Goal: Information Seeking & Learning: Learn about a topic

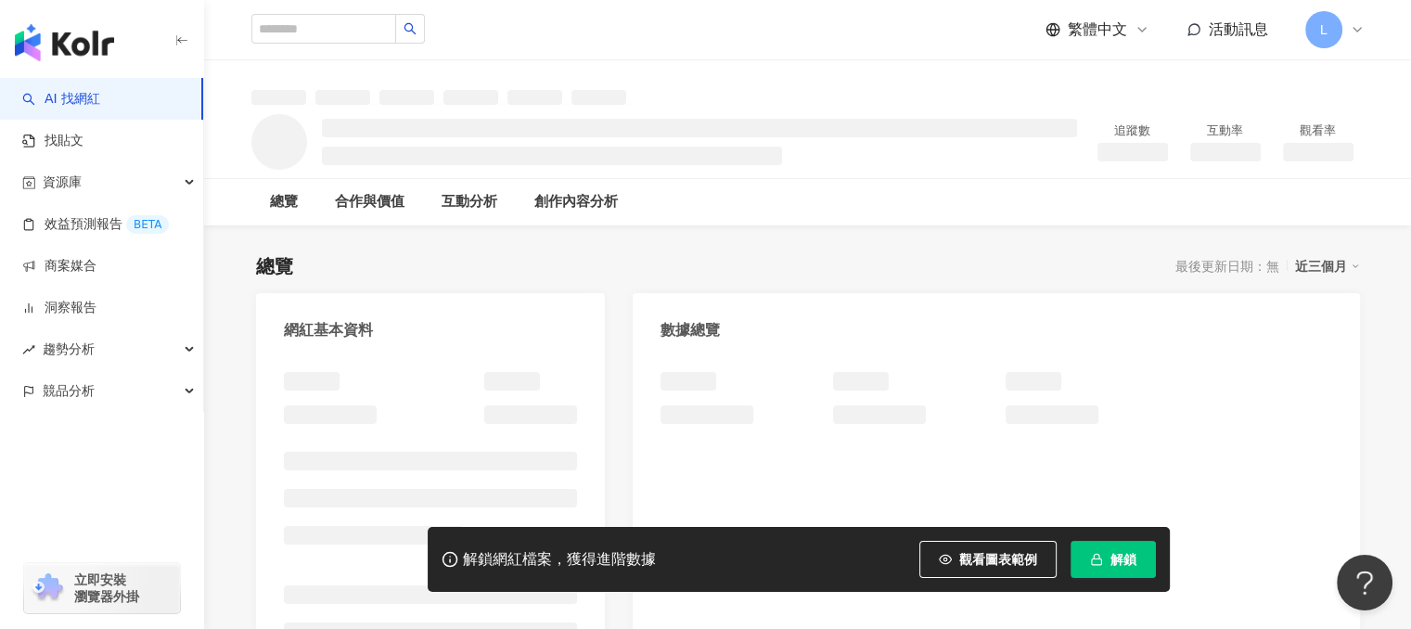
click at [767, 38] on div "繁體中文 活動訊息 L" at bounding box center [807, 29] width 1113 height 59
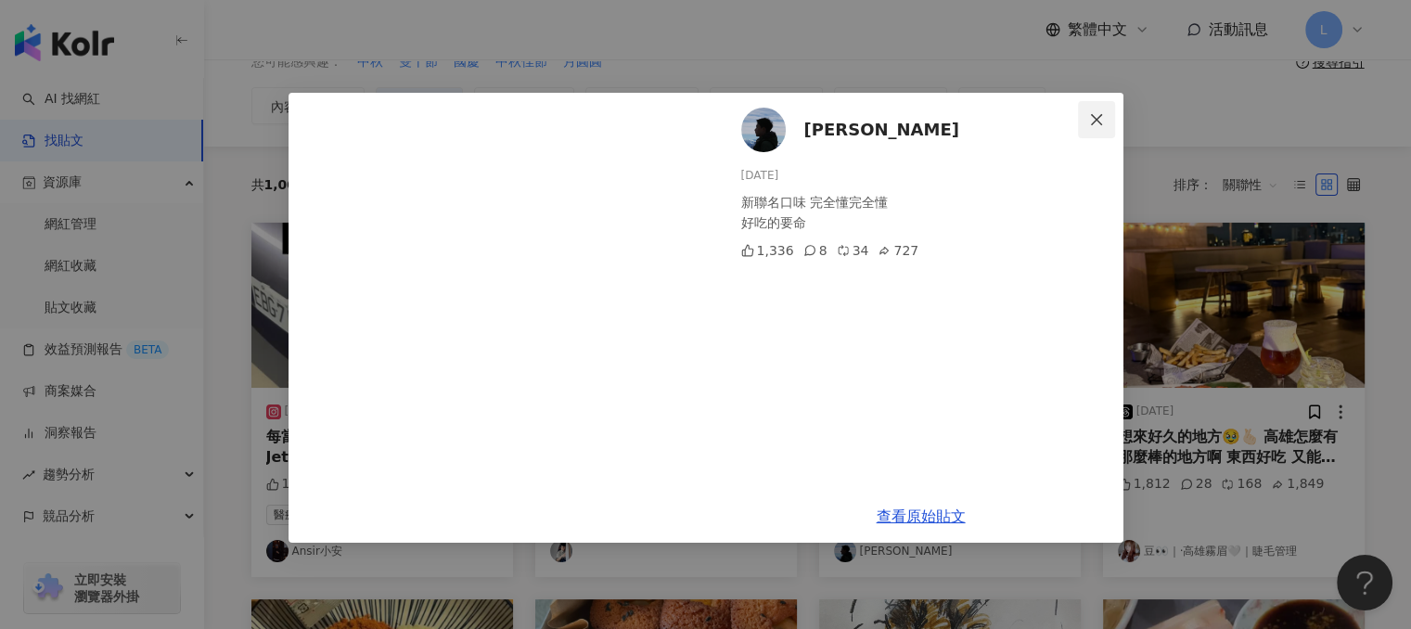
click at [1101, 119] on icon "close" at bounding box center [1096, 119] width 15 height 15
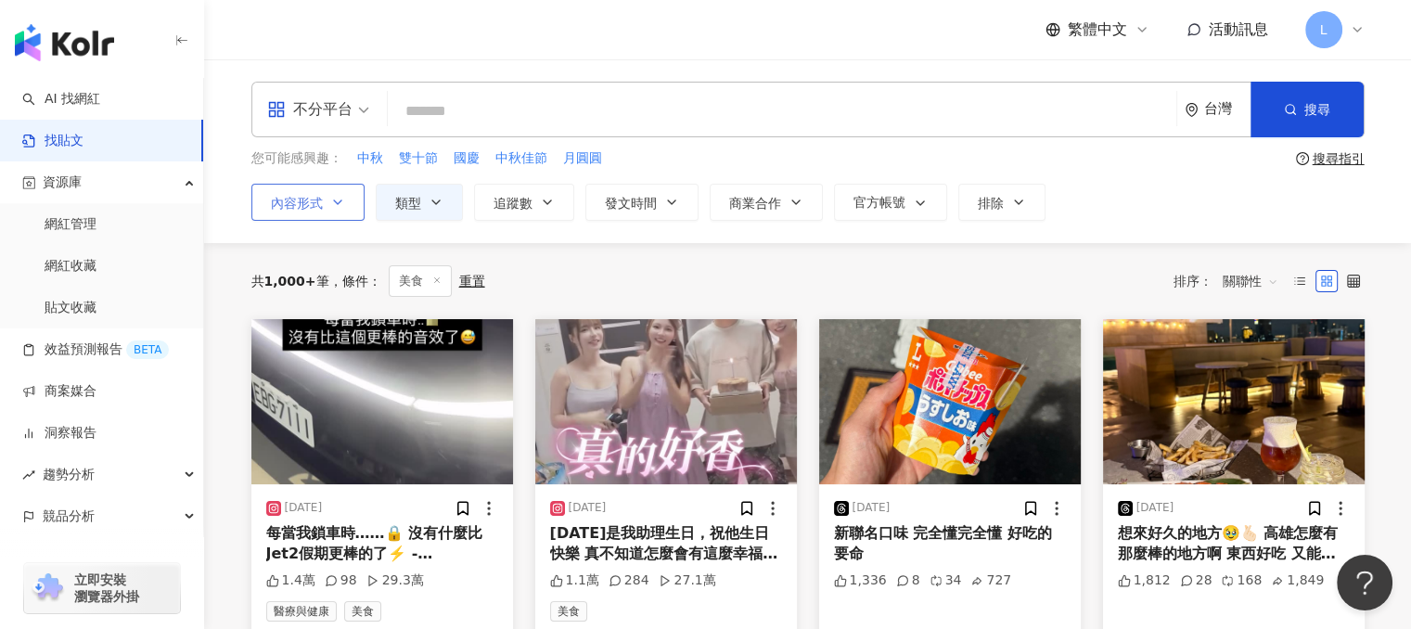
click at [330, 201] on icon "button" at bounding box center [337, 202] width 15 height 15
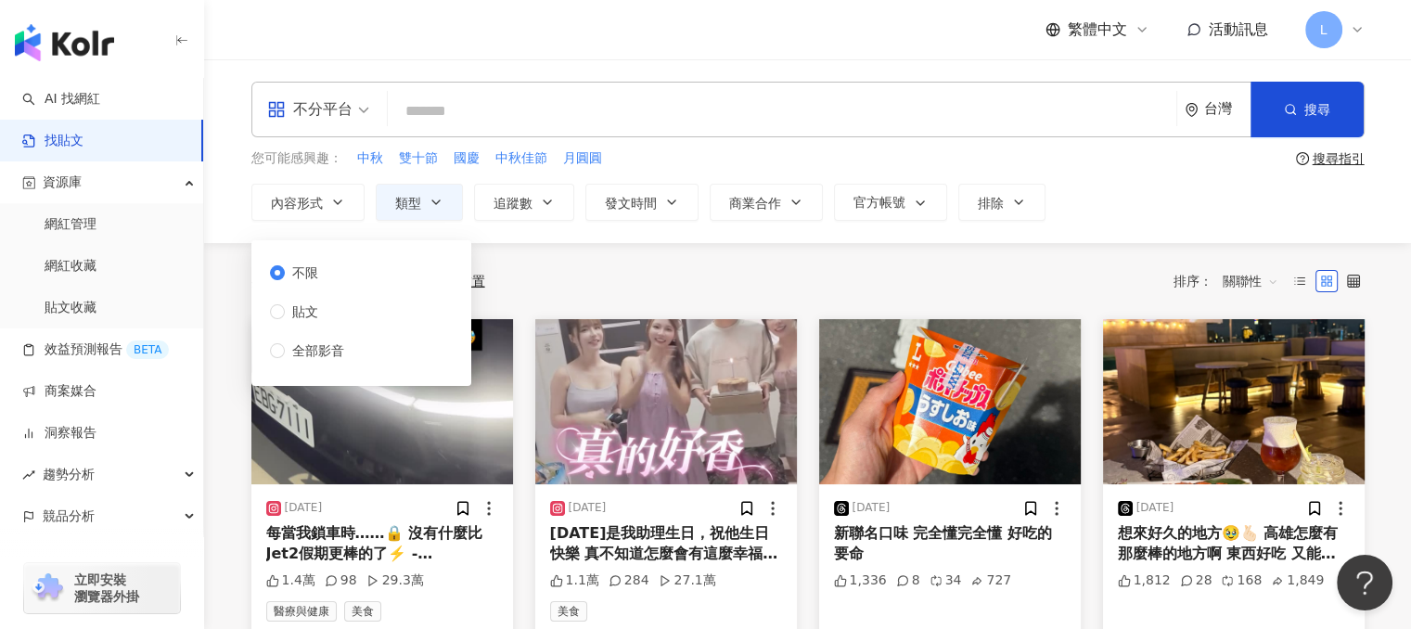
click at [323, 131] on span at bounding box center [318, 110] width 102 height 54
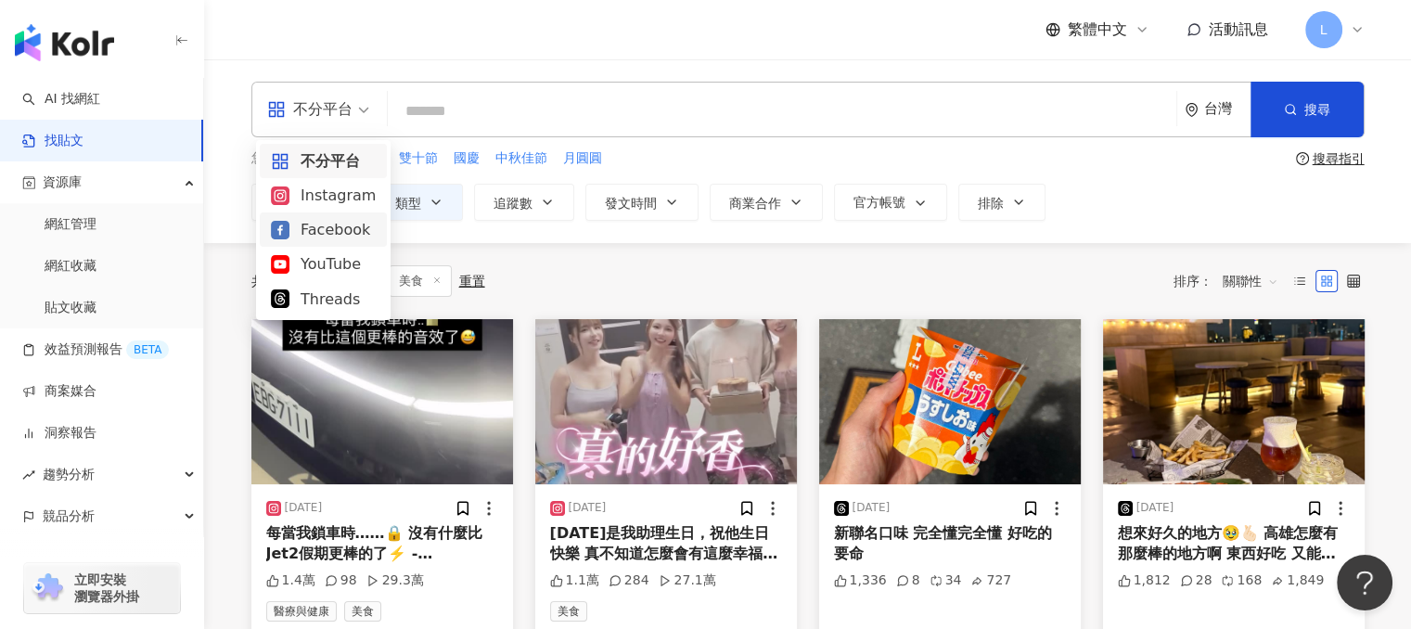
click at [216, 231] on div "all 不分平台 台灣 搜尋 您可能感興趣： 中秋 雙十節 國慶 中秋佳節 月圓圓 搜尋指引 內容形式 類型 追蹤數 發文時間 商業合作 官方帳號 排除 不限…" at bounding box center [807, 151] width 1207 height 184
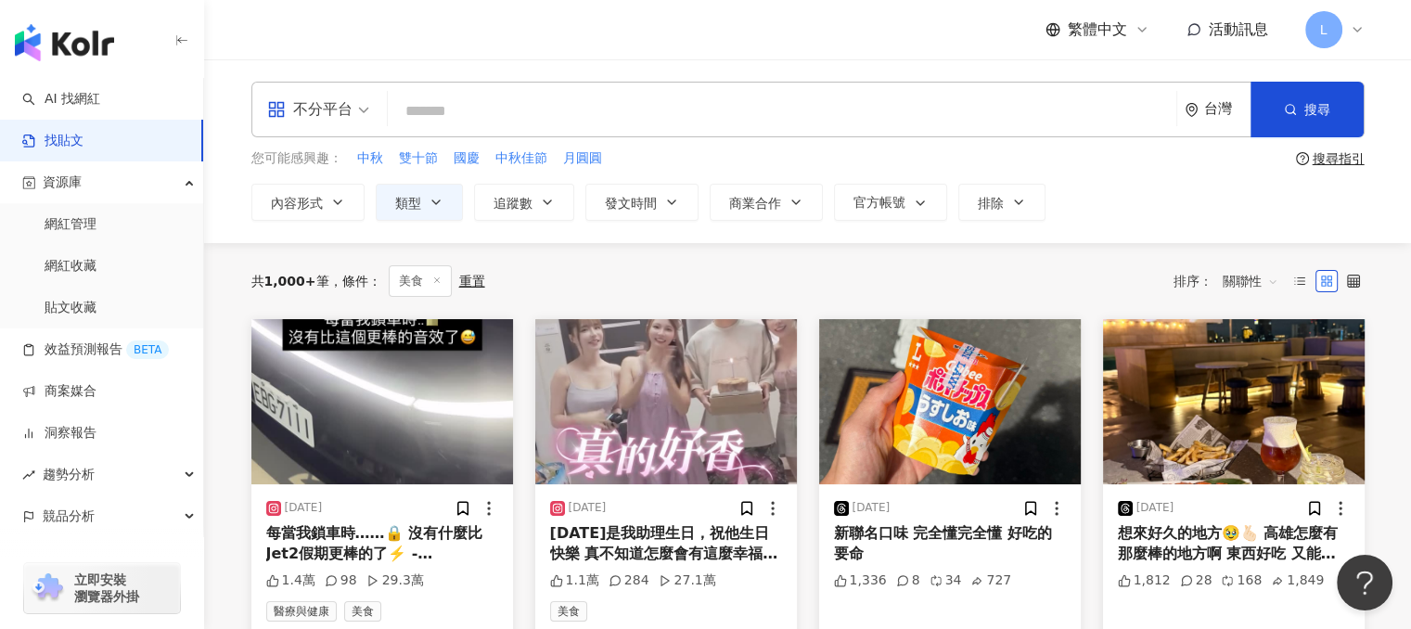
click at [353, 115] on span "不分平台" at bounding box center [318, 110] width 102 height 30
click at [568, 276] on div "共 1,000+ 筆 條件 ： 美食 重置 排序： 關聯性" at bounding box center [807, 281] width 1113 height 32
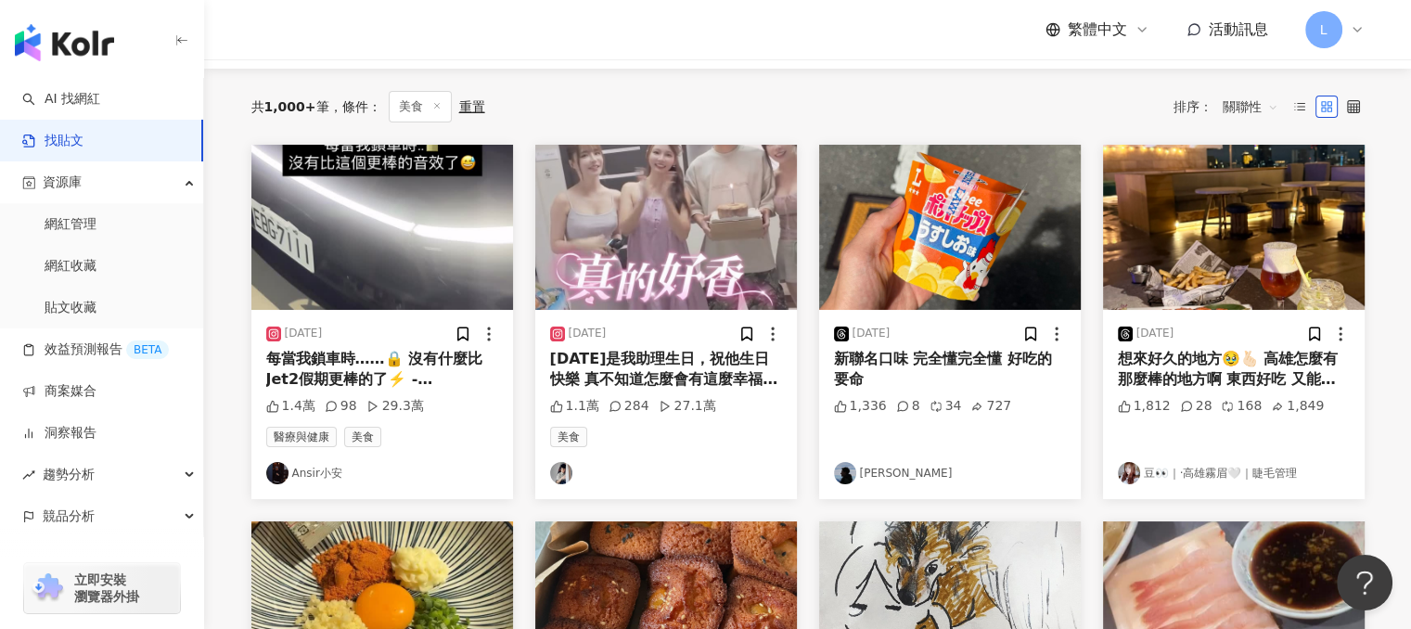
scroll to position [186, 0]
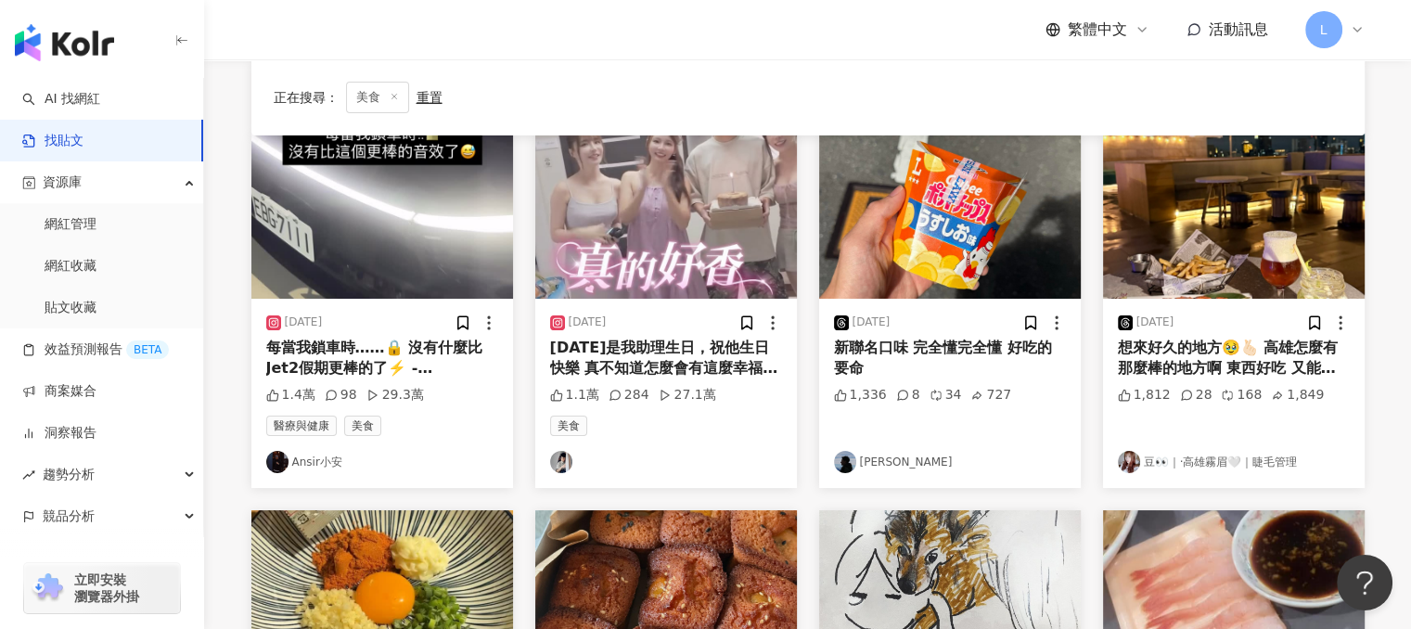
click at [857, 446] on div "2025/9/27 新聯名口味 完全懂完全懂 好吃的要命 1,336 8 34 727 Elliot" at bounding box center [950, 393] width 262 height 189
click at [853, 460] on img at bounding box center [845, 462] width 22 height 22
click at [886, 346] on div "新聯名口味 完全懂完全懂 好吃的要命" at bounding box center [950, 359] width 232 height 42
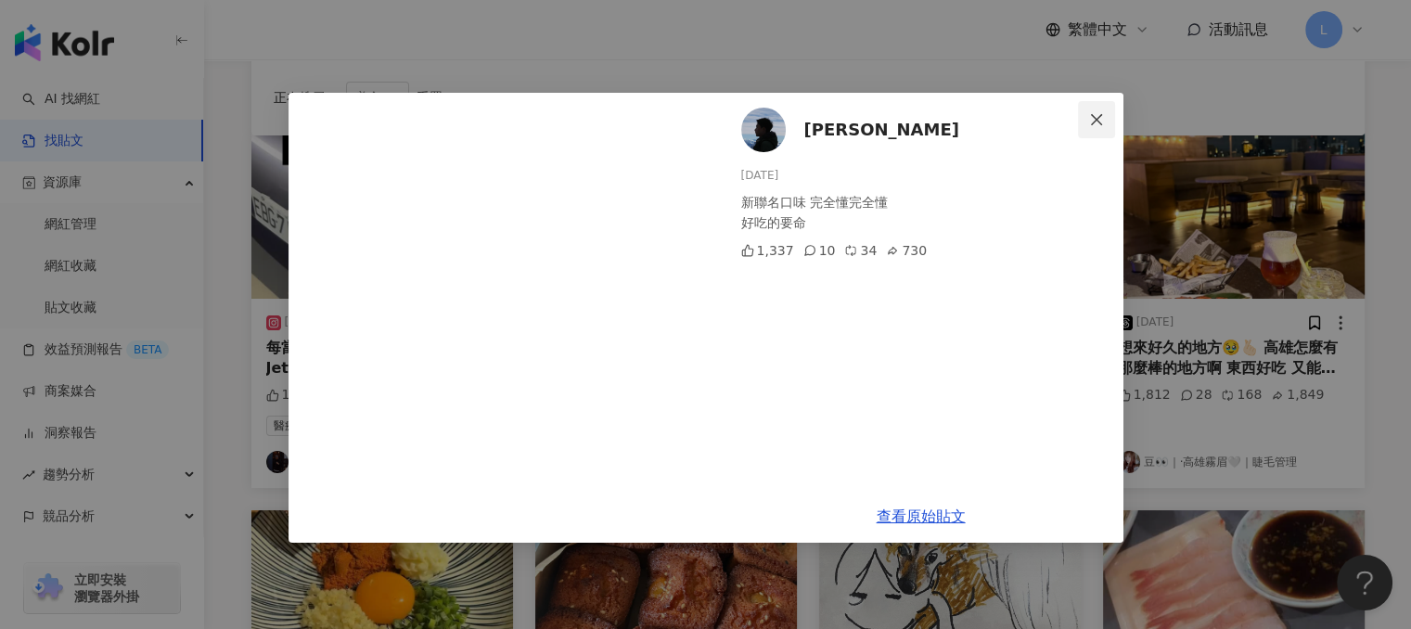
click at [1089, 121] on icon "close" at bounding box center [1096, 119] width 15 height 15
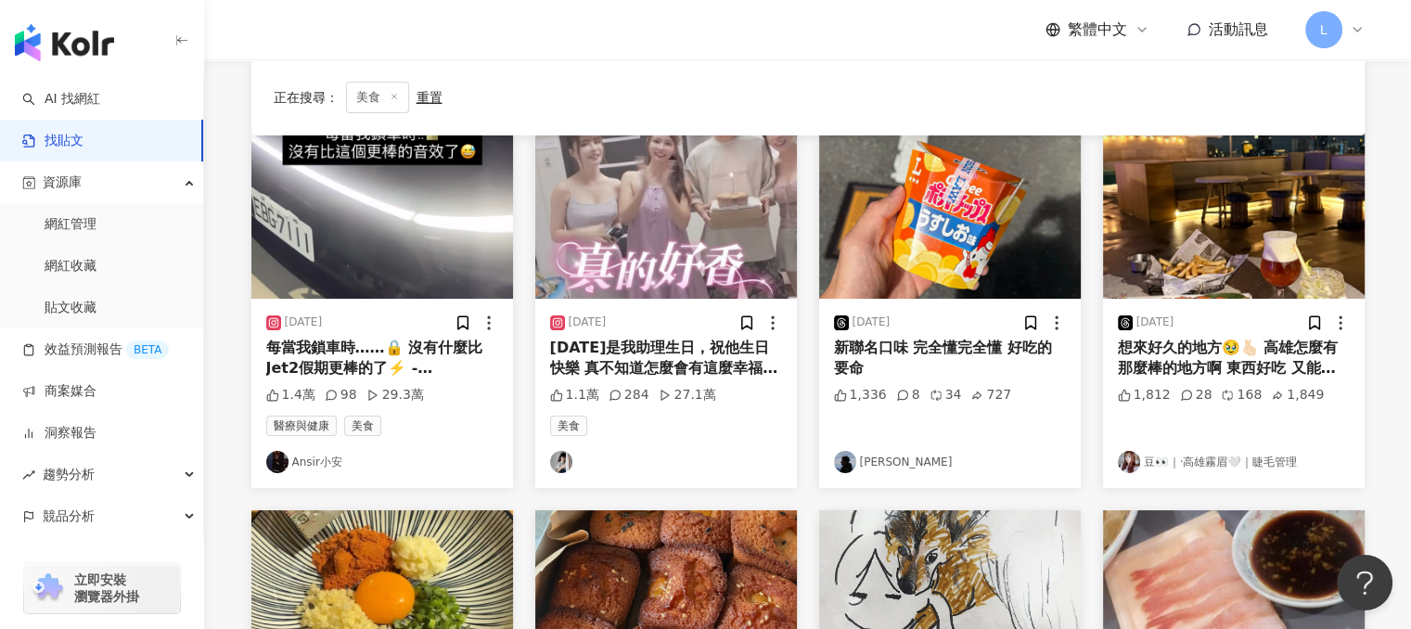
click at [1221, 351] on div "想來好久的地方🥹🫰🏻 高雄怎麼有那麼棒的地方啊 東西好吃 又能聽音樂 還能看夜景😭🤍 真的每一樣都超好吃⋯連飲料也超好喝⋯ - 謝謝朋朋帶我來吃飯飯😻💛 值得…" at bounding box center [1234, 359] width 232 height 42
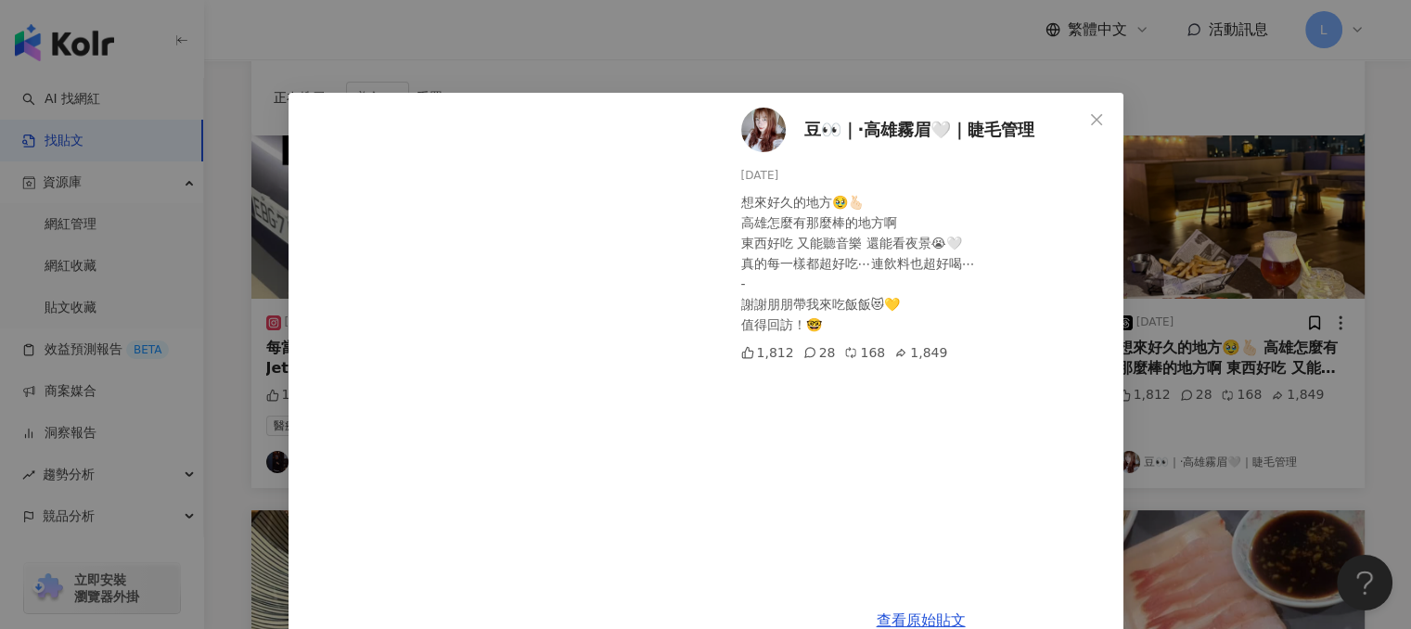
click at [784, 65] on div "豆👀｜·高雄霧眉🤍｜睫毛管理 2025/9/23 想來好久的地方🥹🫰🏻 高雄怎麼有那麼棒的地方啊 東西好吃 又能聽音樂 還能看夜景😭🤍 真的每一樣都超好吃⋯連…" at bounding box center [705, 314] width 1411 height 629
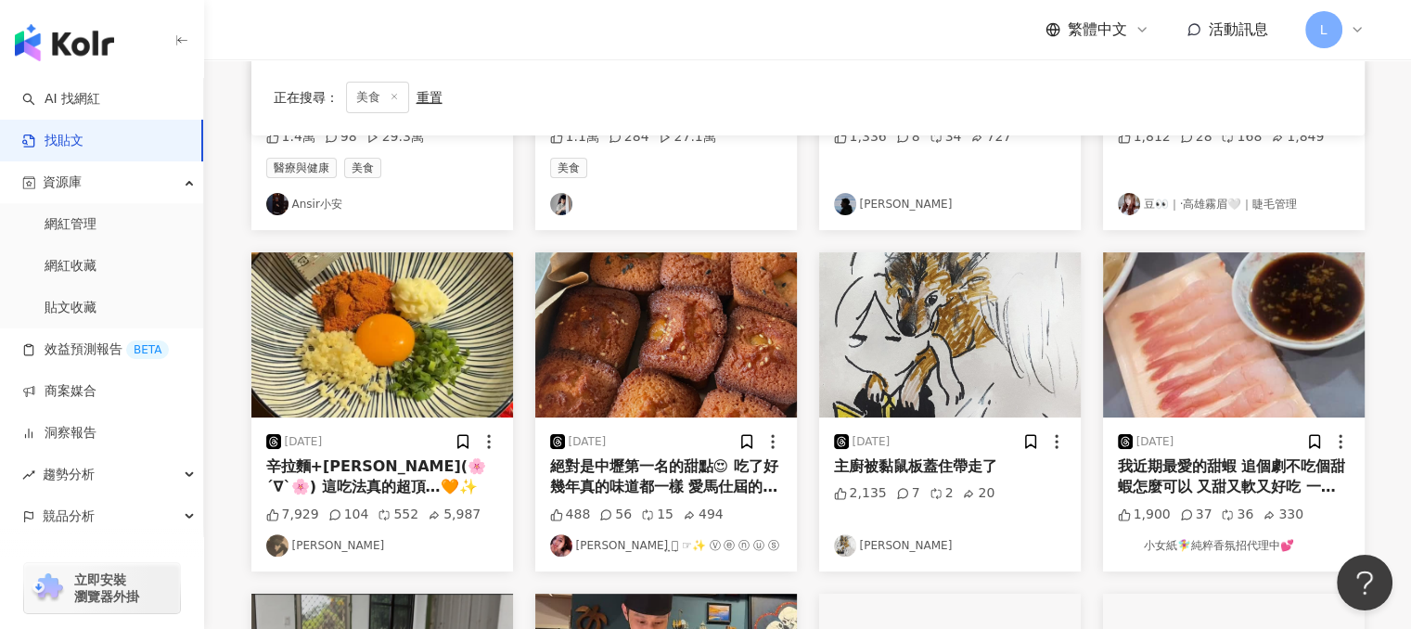
scroll to position [464, 0]
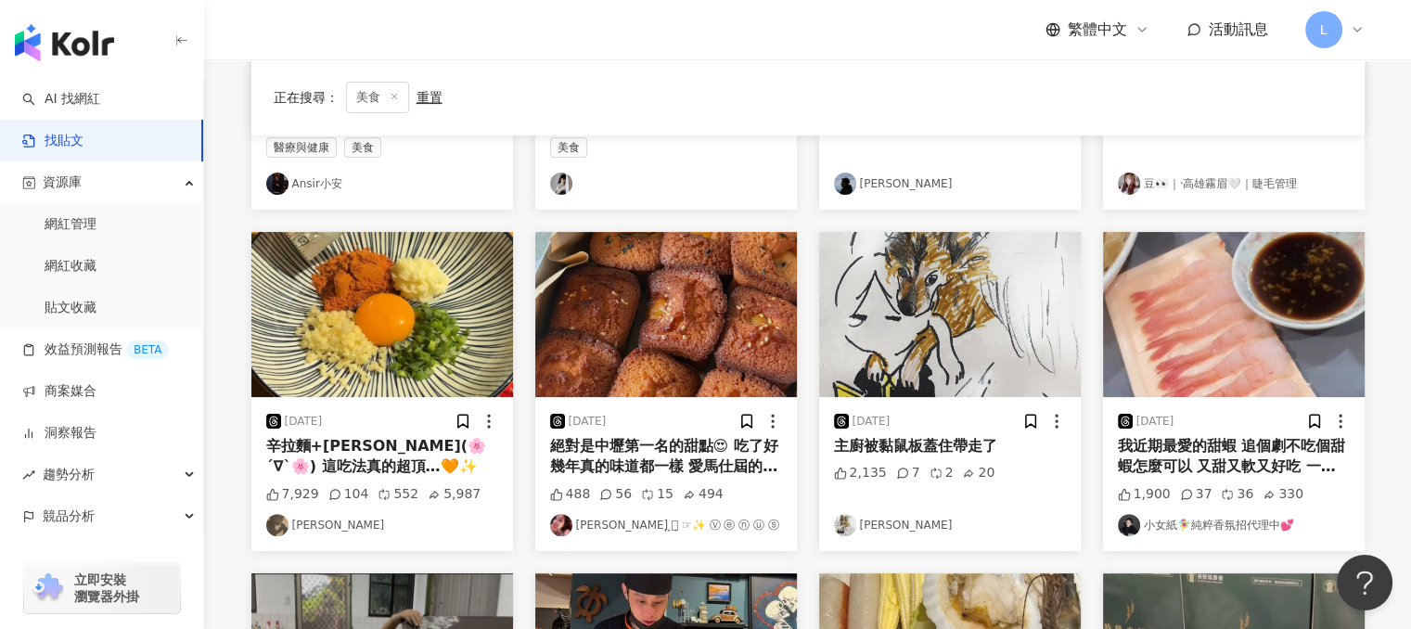
click at [652, 446] on div "絕對是中壢第一名的甜點😍 吃了好幾年真的味道都一樣 愛馬仕屆的費南雪😍 #❤️" at bounding box center [666, 457] width 232 height 42
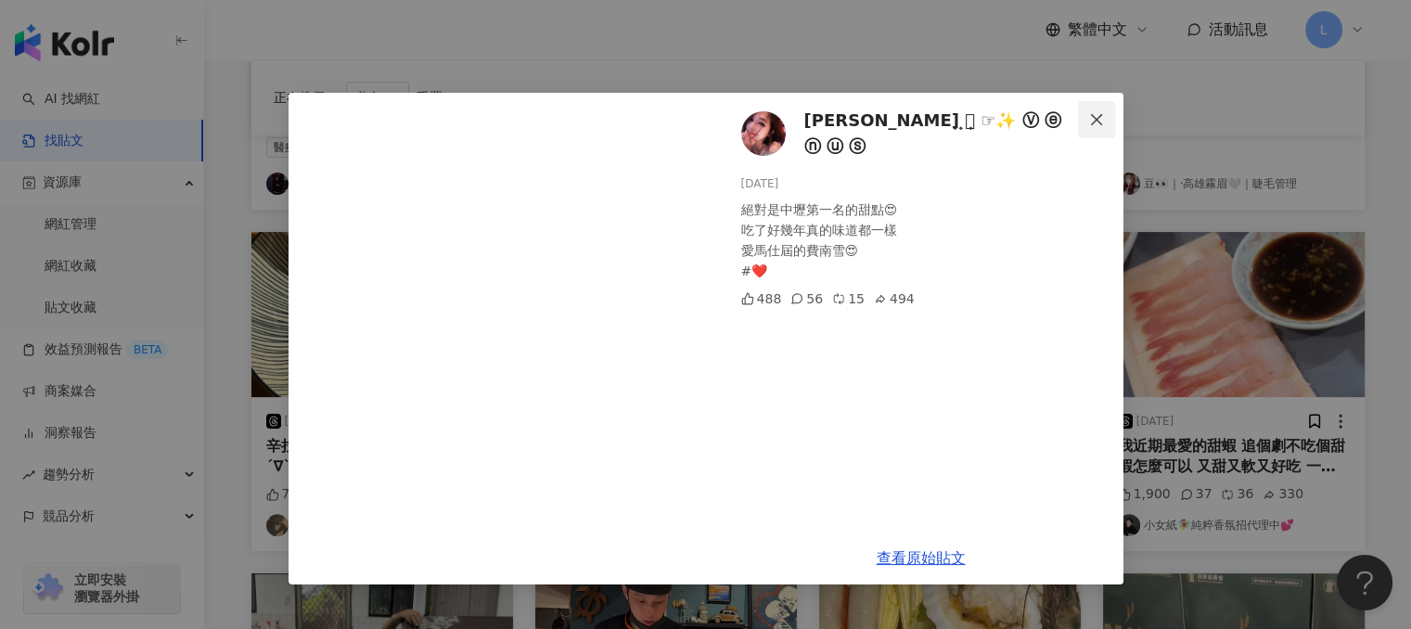
click at [1098, 109] on button "Close" at bounding box center [1096, 119] width 37 height 37
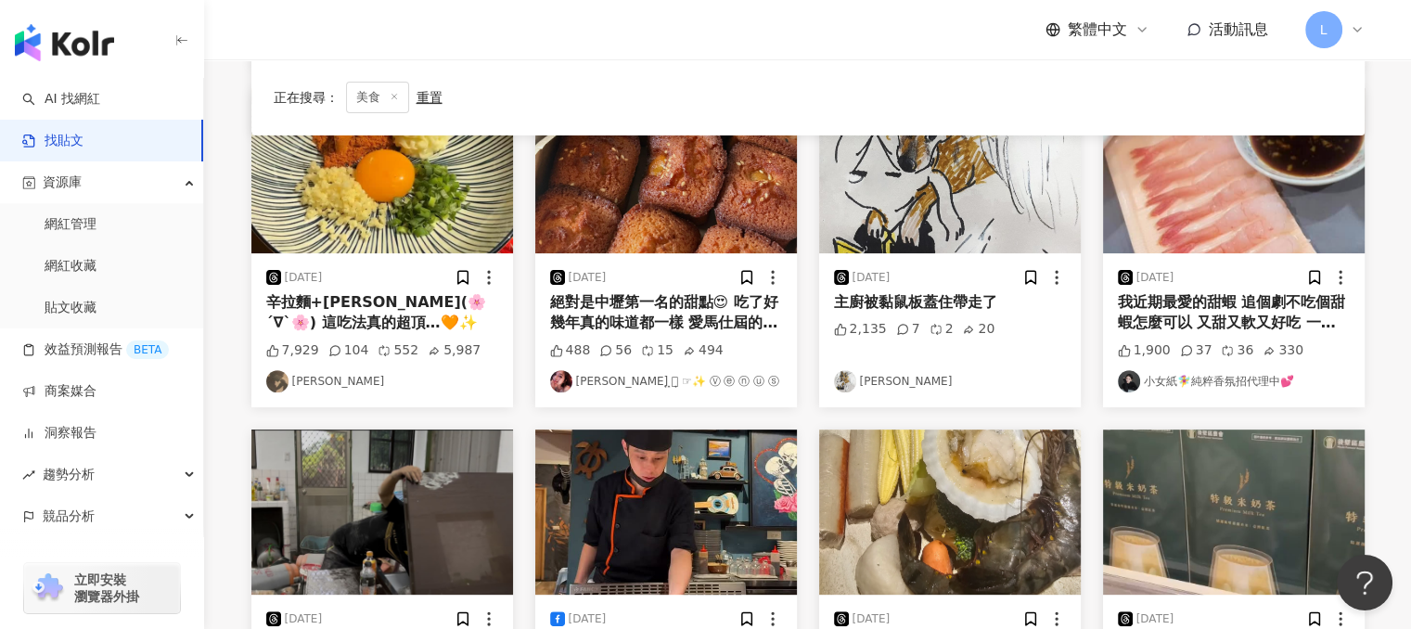
scroll to position [649, 0]
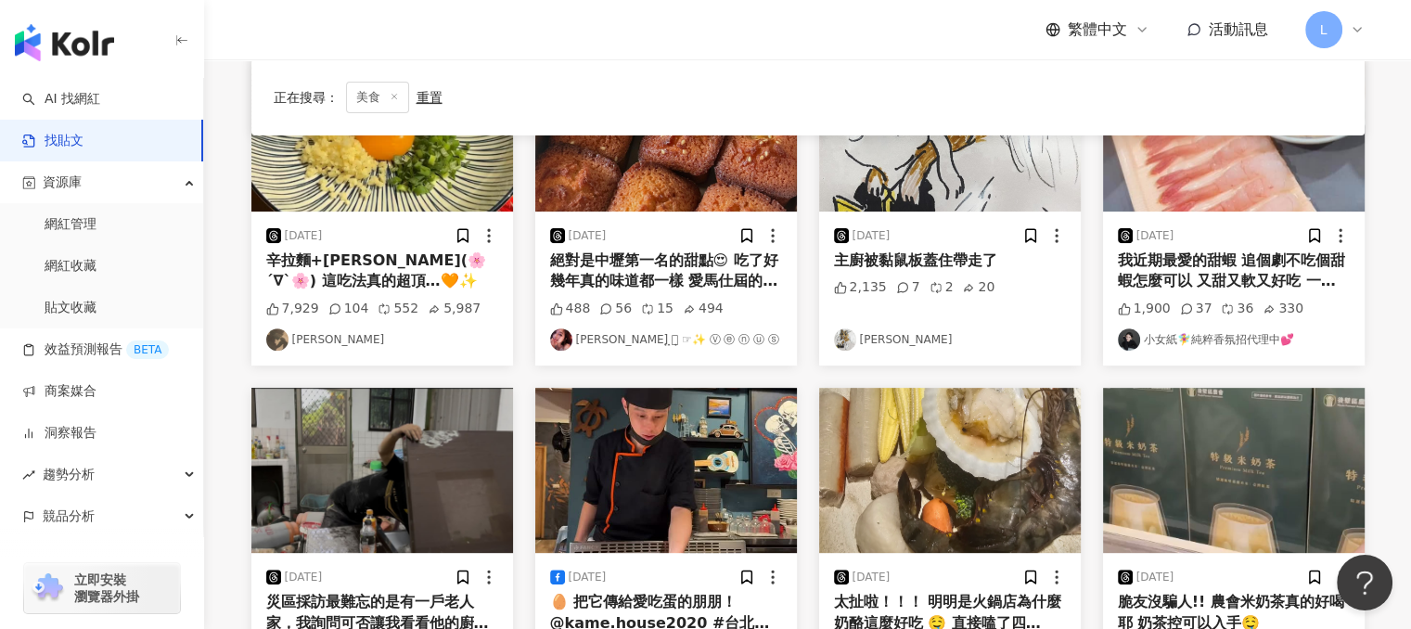
click at [1197, 258] on div "我近期最愛的甜蝦 追個劇不吃個甜蝦怎麼可以 又甜又軟又好吃 一個人可以直接吃完一盤不誇張" at bounding box center [1234, 271] width 232 height 42
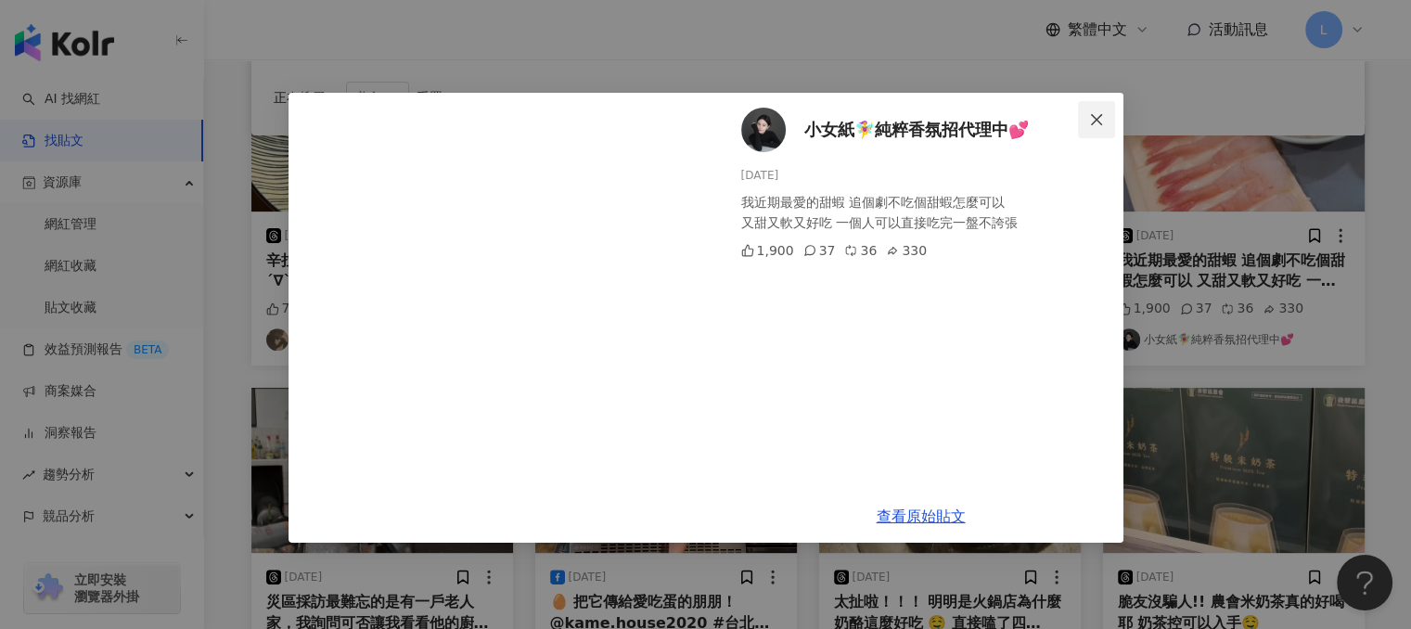
click at [1100, 120] on icon "close" at bounding box center [1096, 119] width 15 height 15
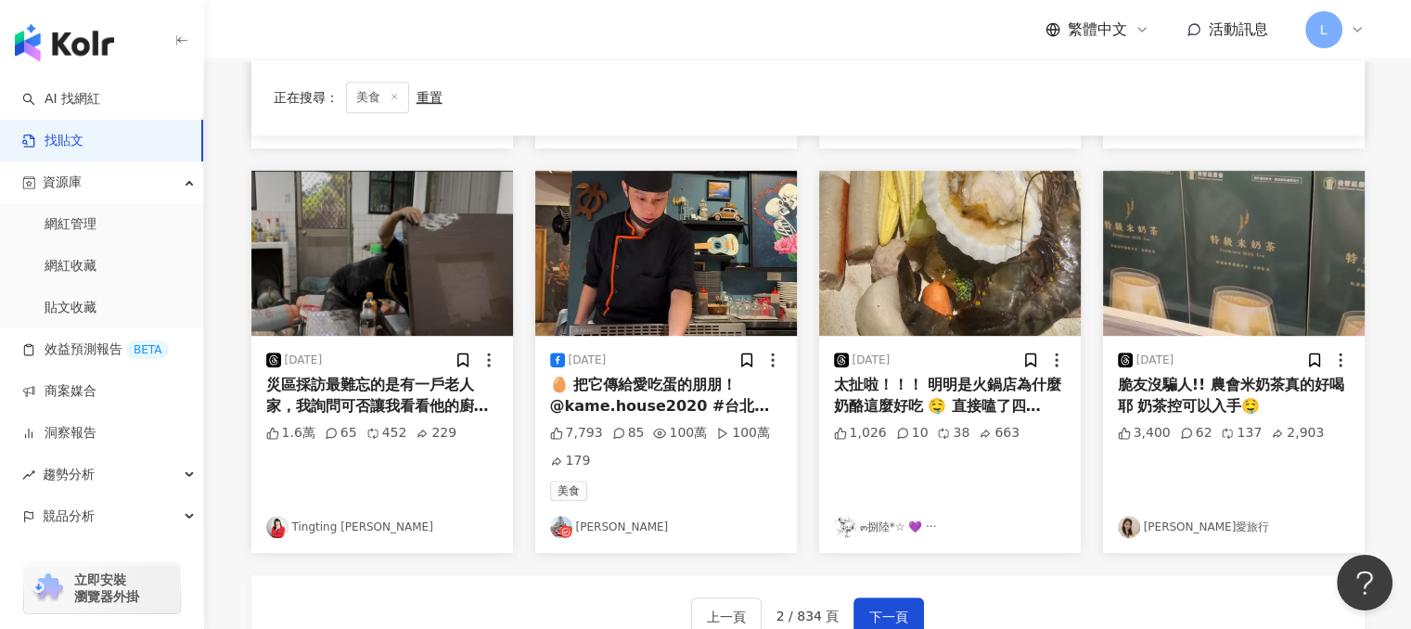
scroll to position [835, 0]
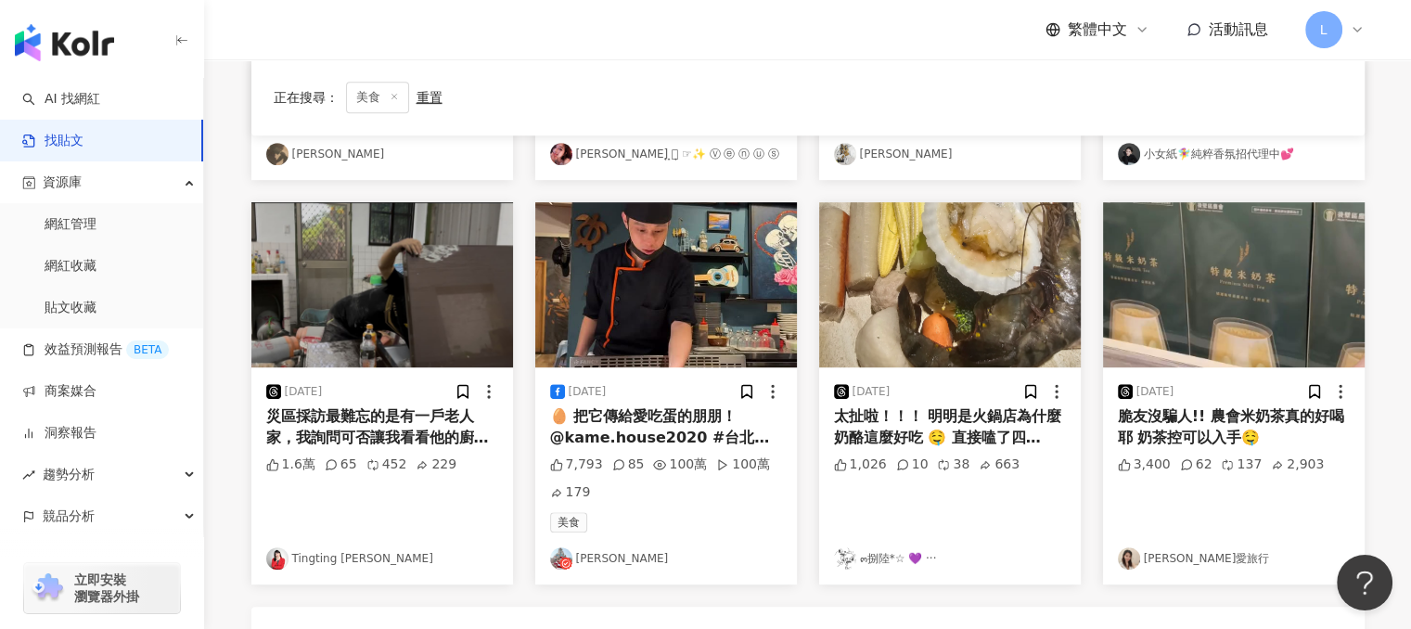
click at [924, 416] on div "太扯啦！！！ 明明是火鍋店為什麼奶酪這麼好吃 🤤 直接嗑了四個……" at bounding box center [950, 427] width 232 height 42
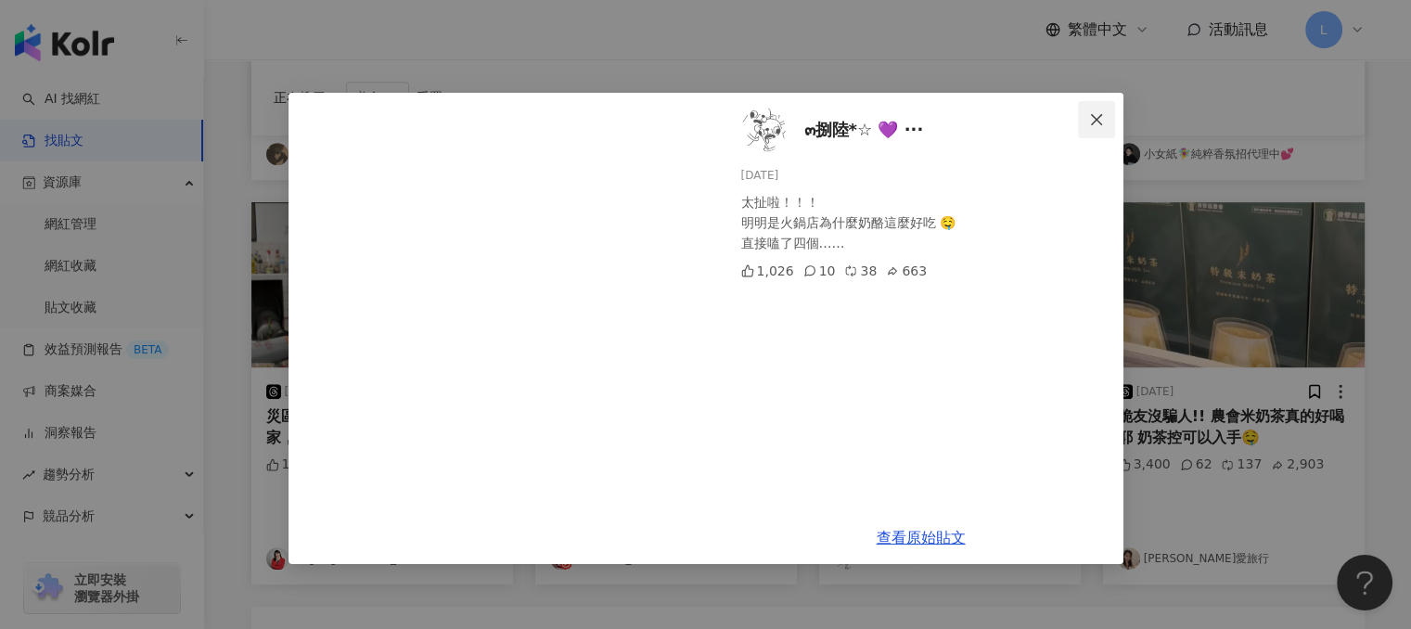
click at [1098, 122] on icon "close" at bounding box center [1096, 118] width 11 height 11
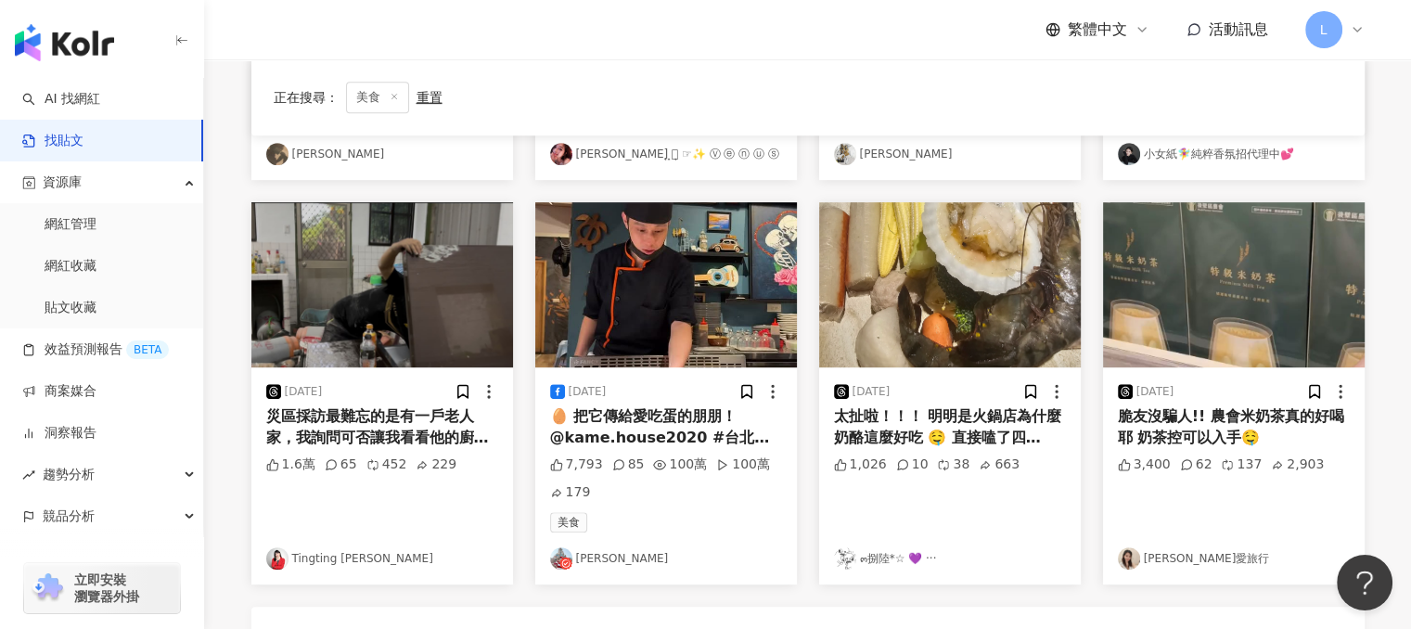
click at [1169, 414] on div "脆友沒騙人!! 農會米奶茶真的好喝耶 奶茶控可以入手🤤" at bounding box center [1234, 427] width 232 height 42
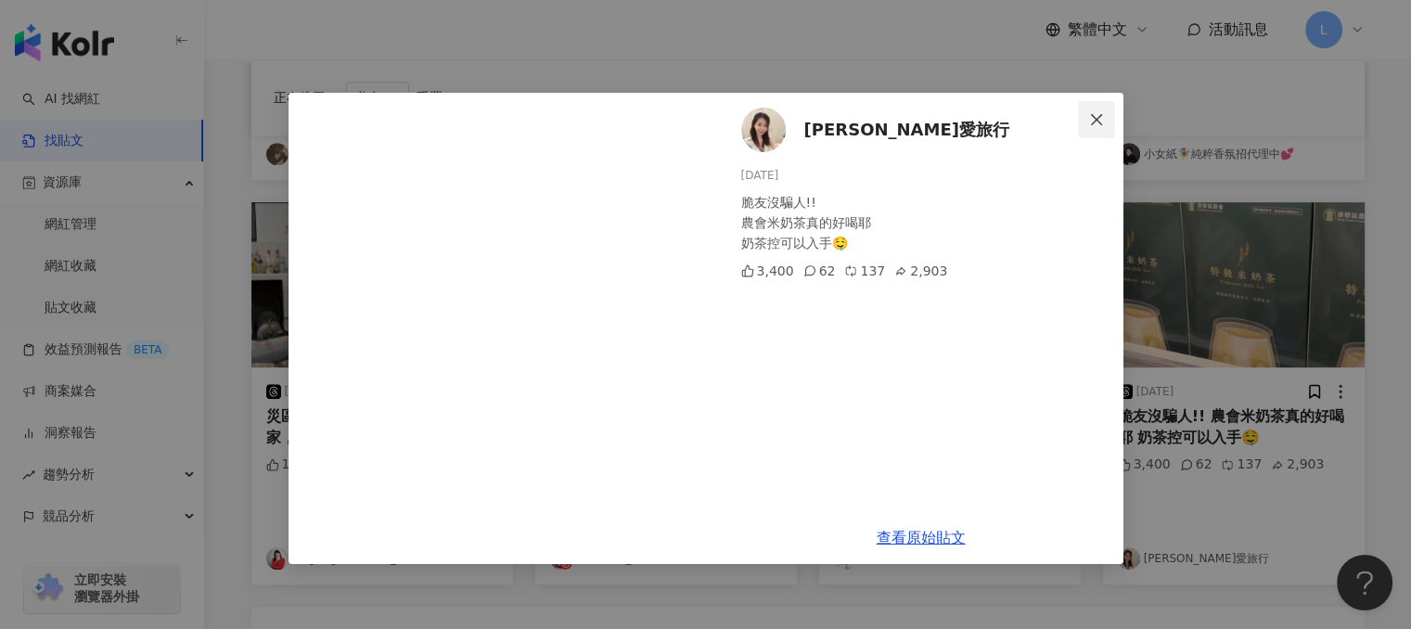
click at [1100, 119] on icon "close" at bounding box center [1096, 119] width 15 height 15
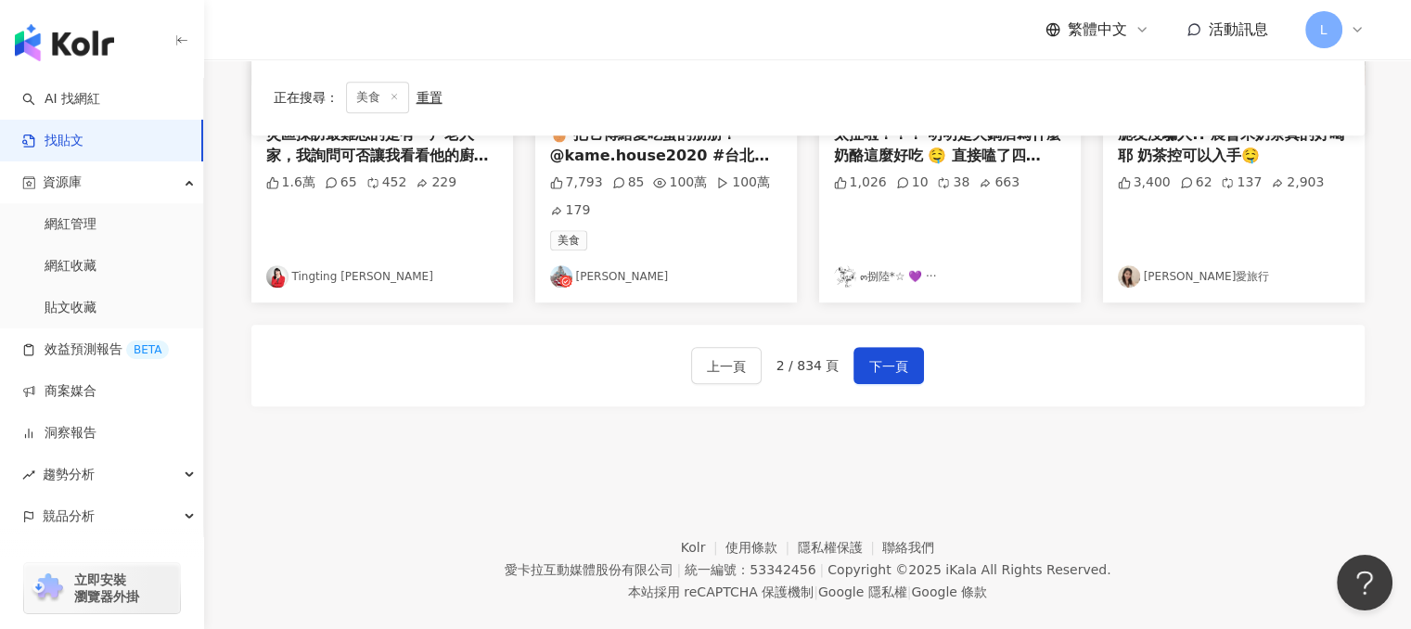
scroll to position [1146, 0]
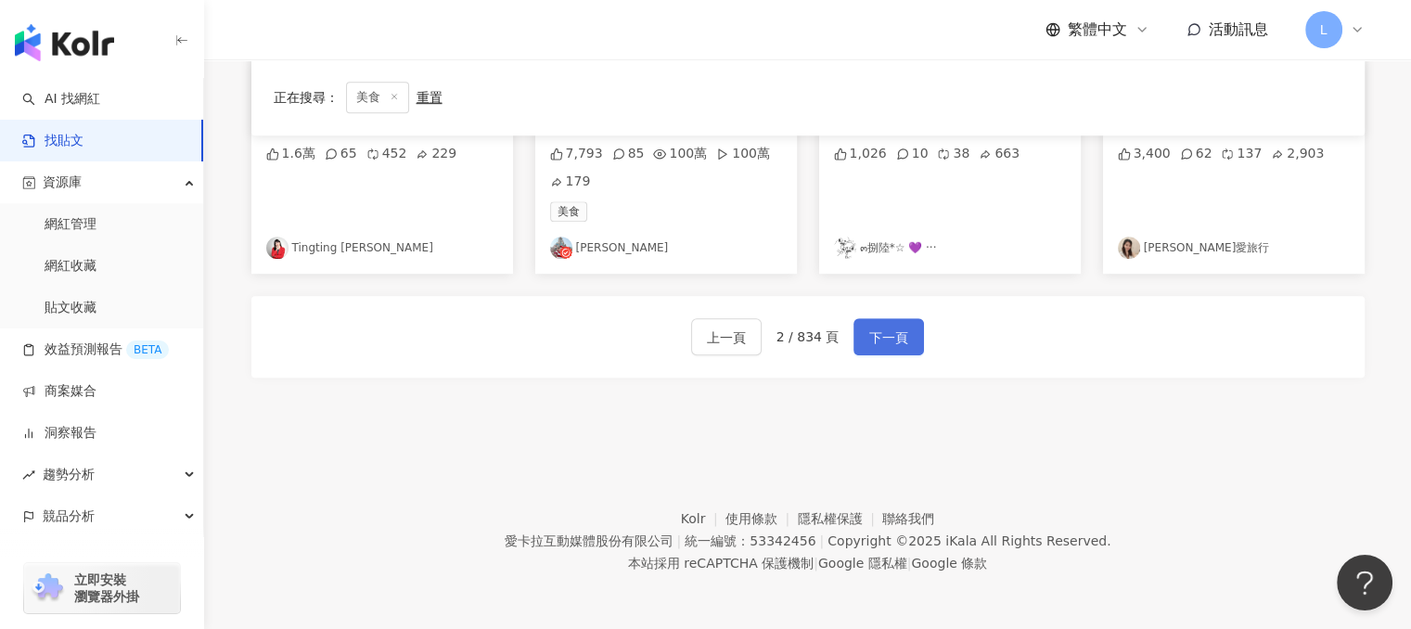
click at [899, 342] on span "下一頁" at bounding box center [888, 338] width 39 height 22
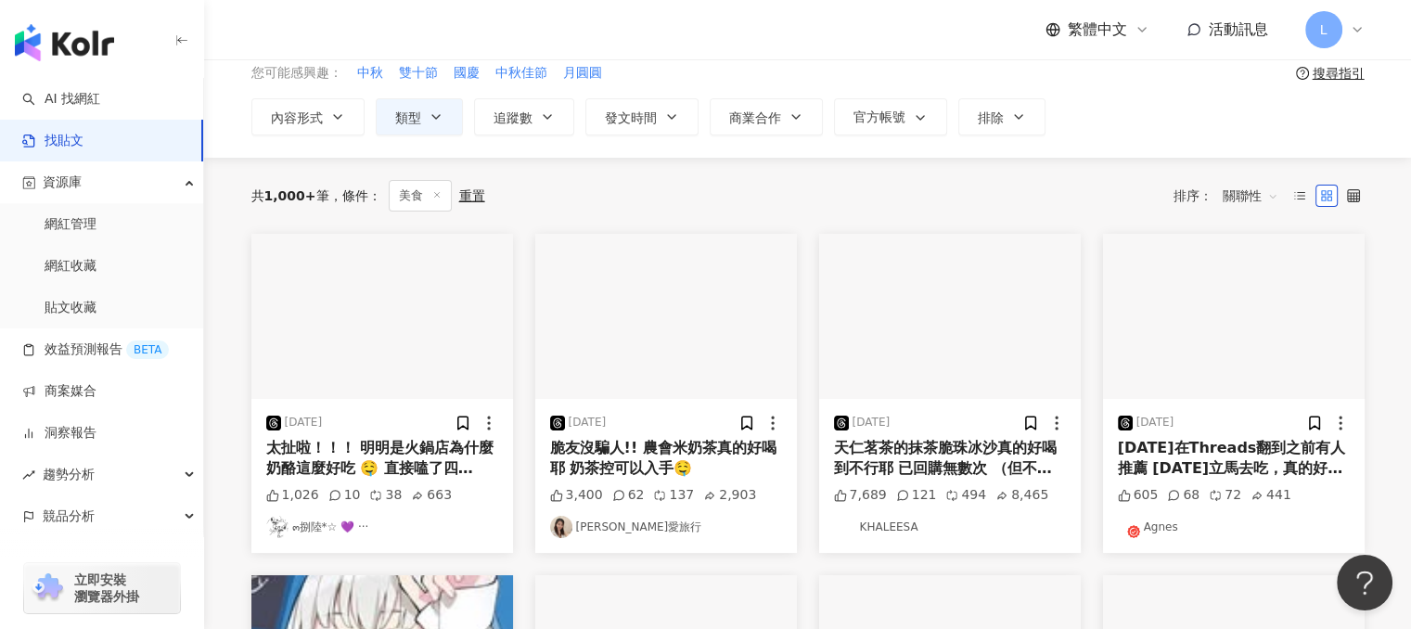
scroll to position [186, 0]
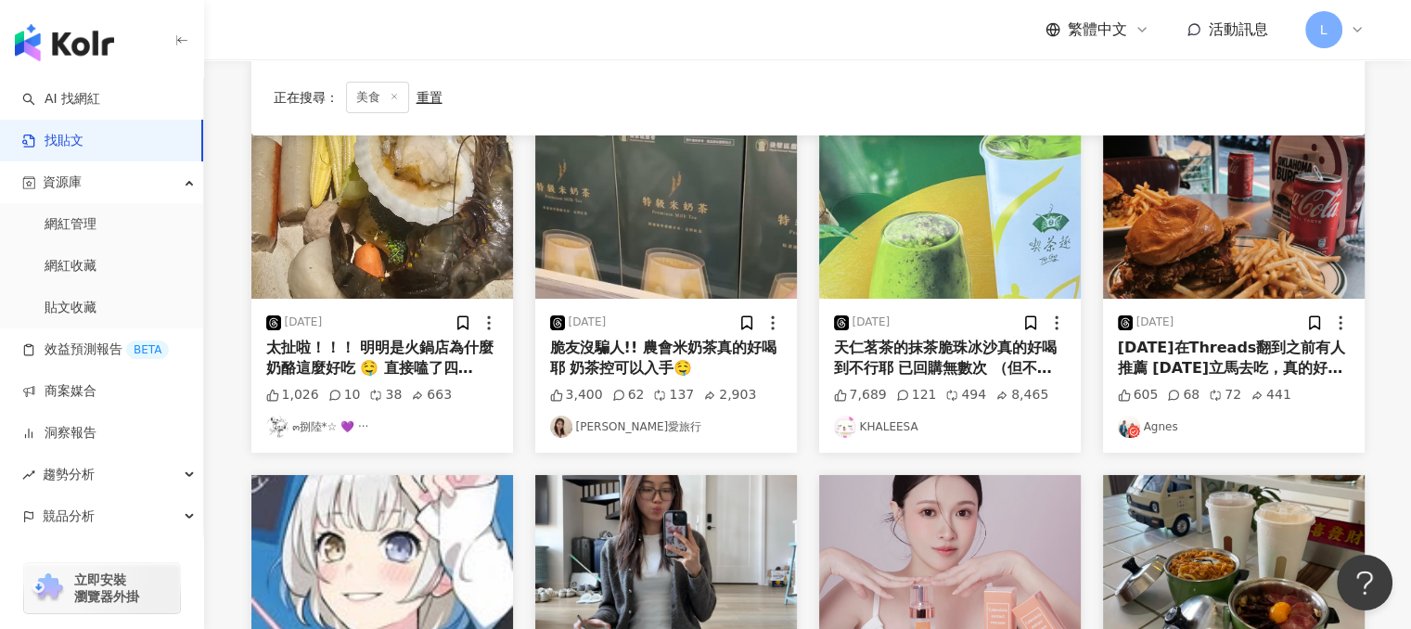
click at [909, 357] on div "天仁茗茶的抹茶脆珠冰沙真的好喝到不行耶 已回購無數次 （但不是每家店都有🥲" at bounding box center [950, 359] width 232 height 42
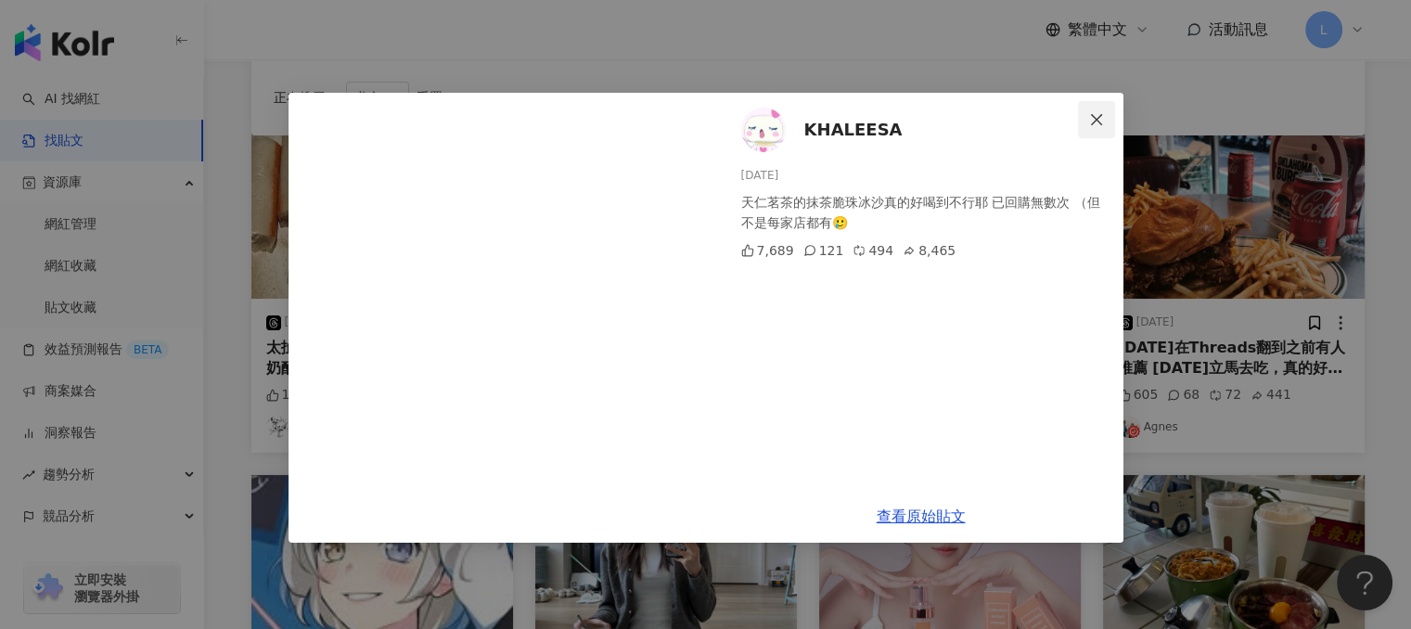
click at [1106, 120] on span "Close" at bounding box center [1096, 119] width 37 height 15
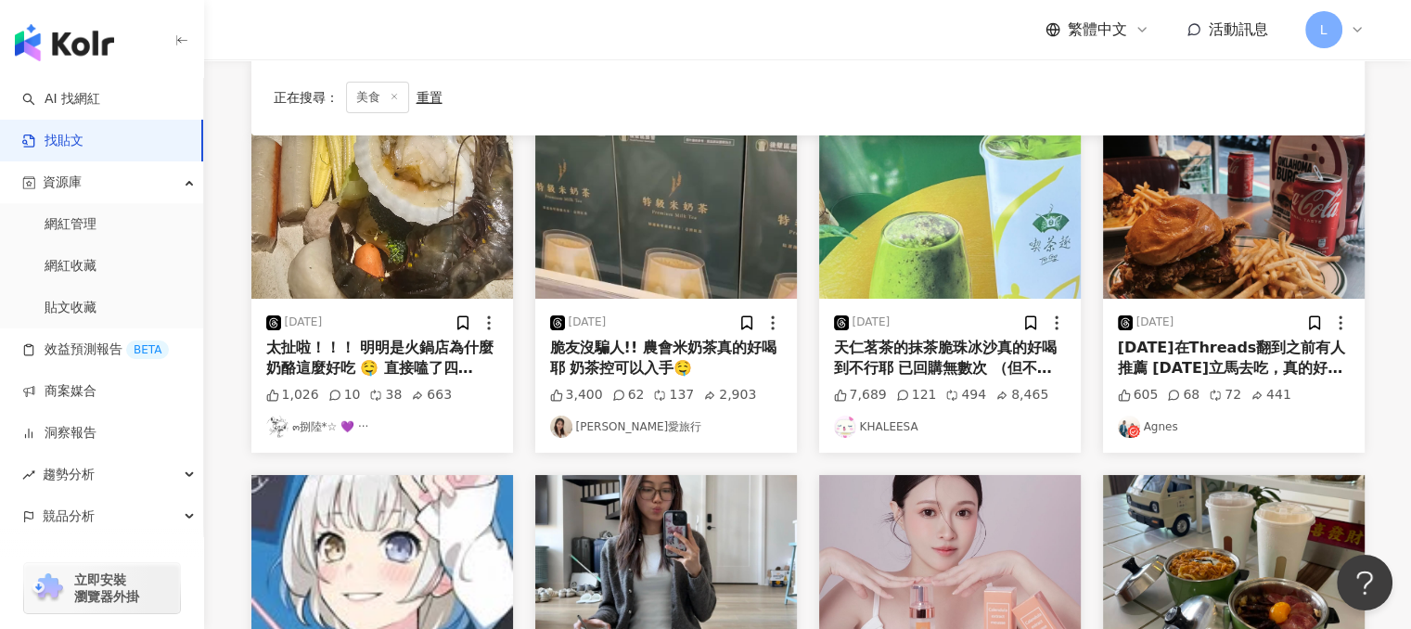
click at [1202, 353] on div "[DATE]在Threads翻到之前有人推薦 [DATE]立馬去吃，真的好吃！ 缺點是：太飽了啦😂 大家還有推薦台北哪裡好吃的漢堡店嗎🍔 因為我在永和的愛店關…" at bounding box center [1234, 359] width 232 height 42
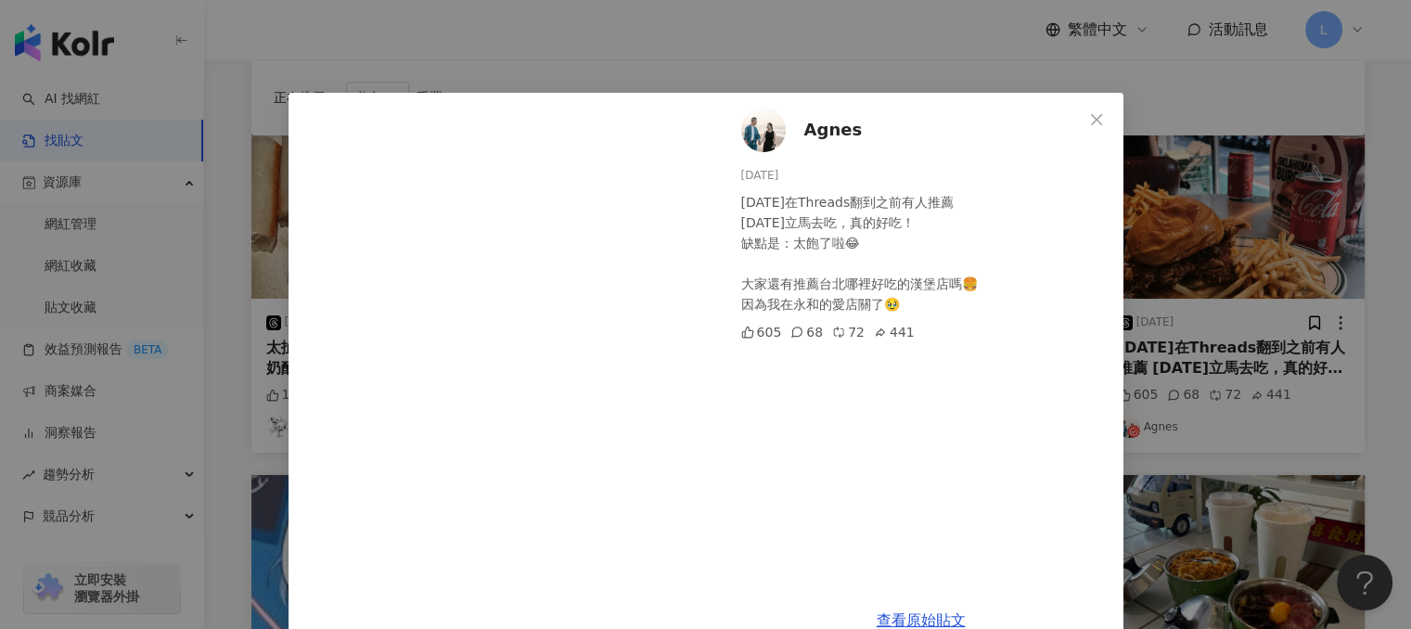
click at [816, 131] on span "Agnes" at bounding box center [833, 130] width 58 height 26
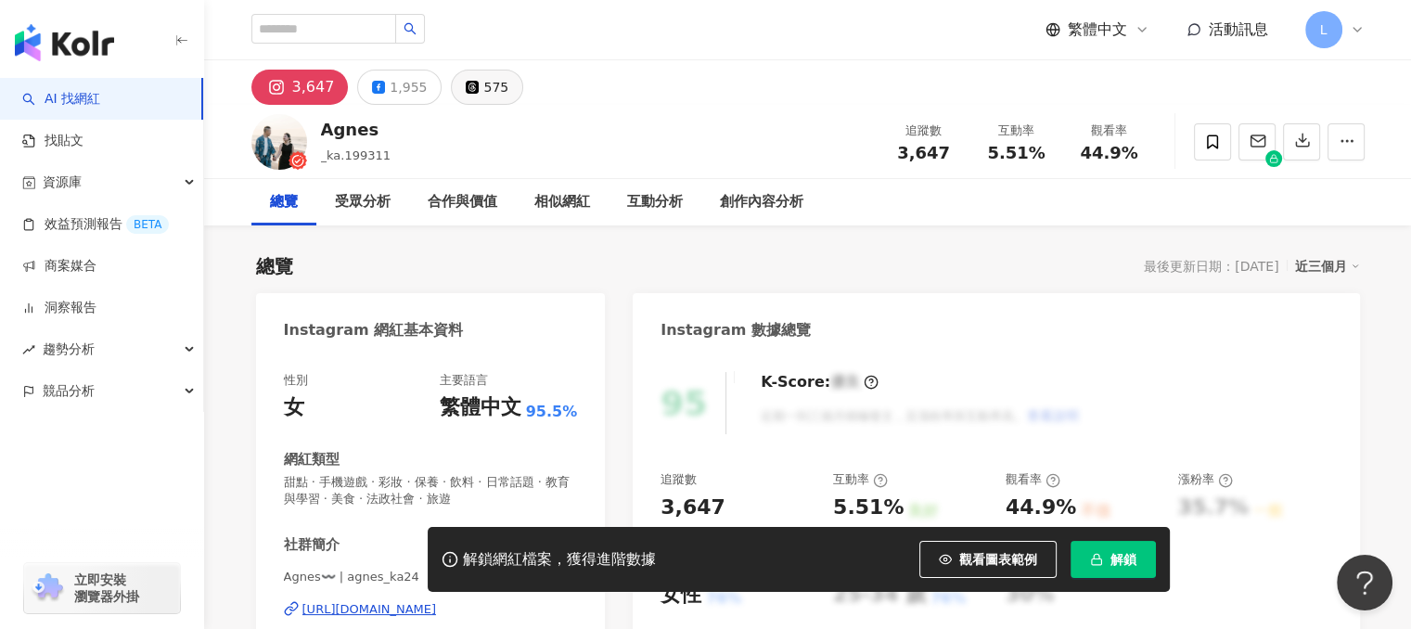
click at [471, 88] on button "575" at bounding box center [487, 87] width 72 height 35
